Goal: Browse casually

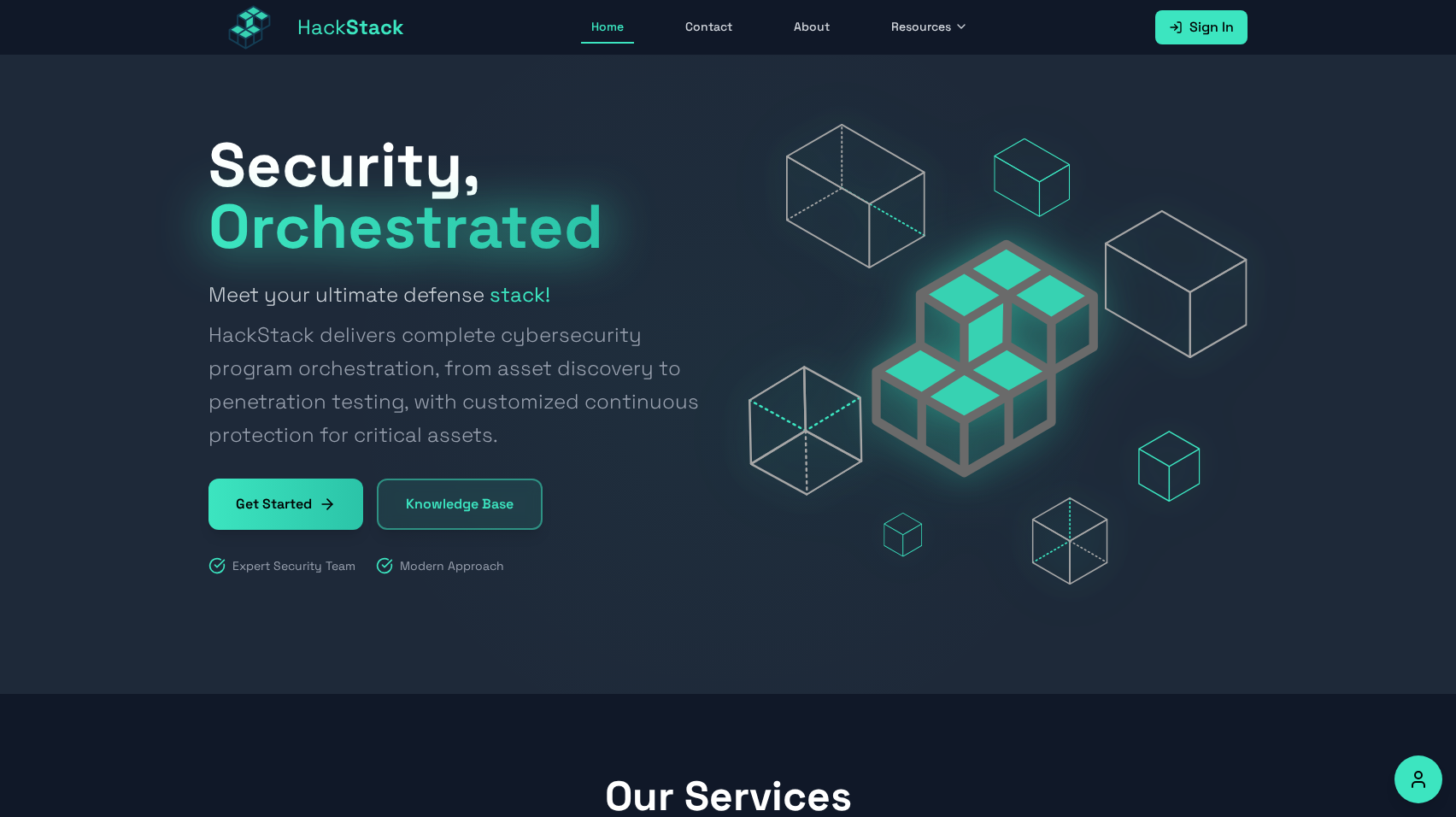
click at [940, 395] on icon at bounding box center [986, 359] width 227 height 238
